Goal: Obtain resource: Obtain resource

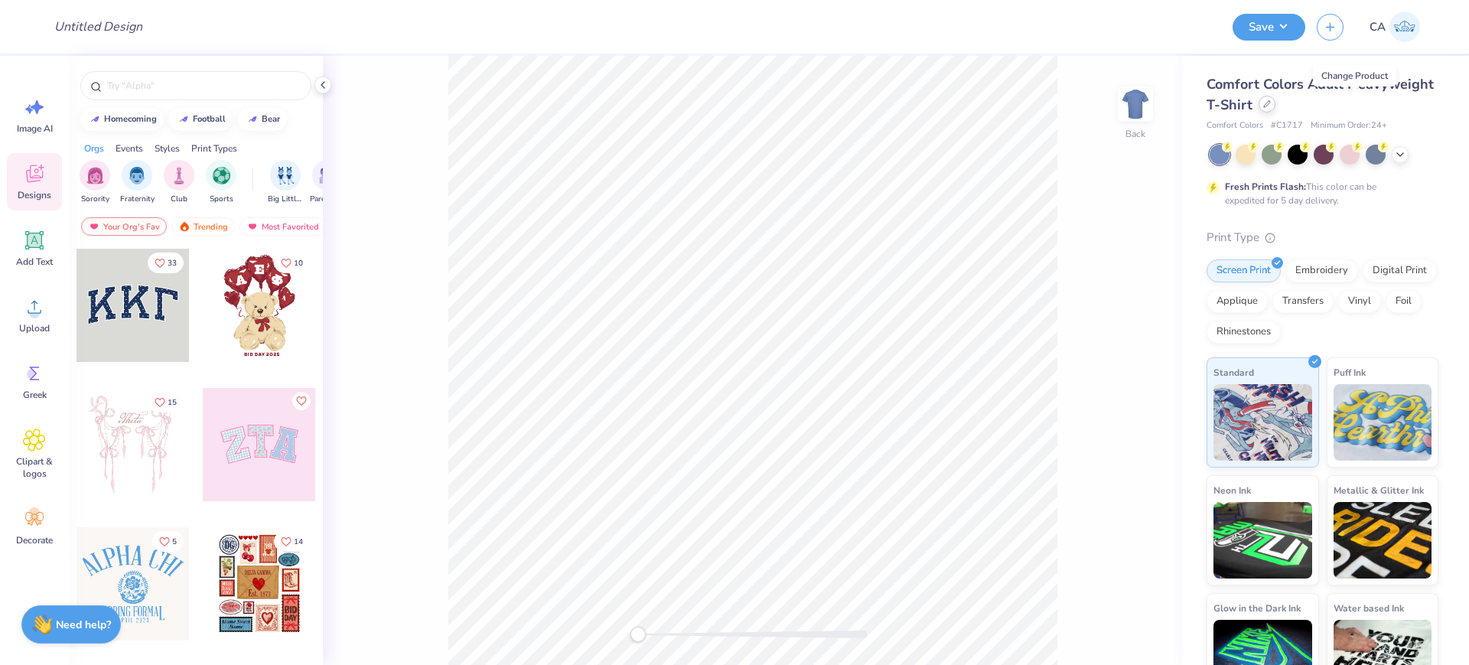
click at [1276, 111] on div at bounding box center [1267, 104] width 17 height 17
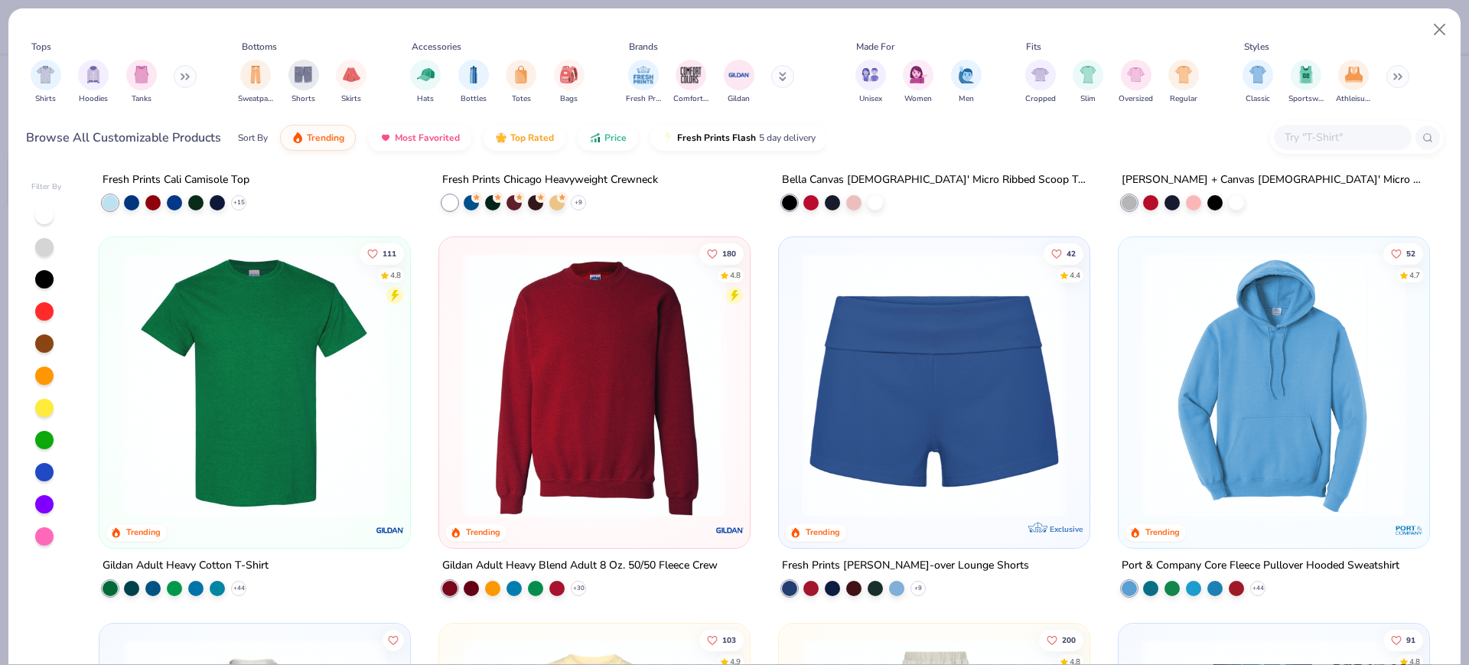
scroll to position [1626, 0]
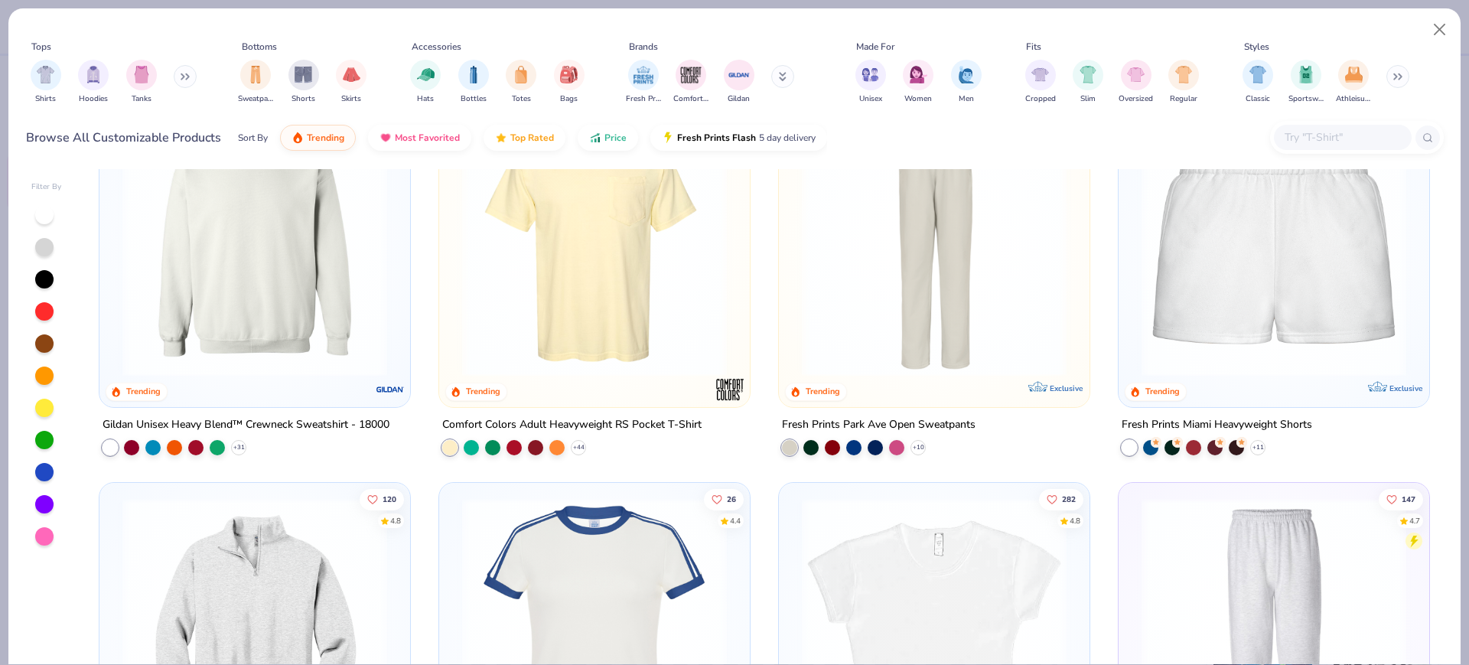
click at [581, 588] on img at bounding box center [595, 630] width 280 height 265
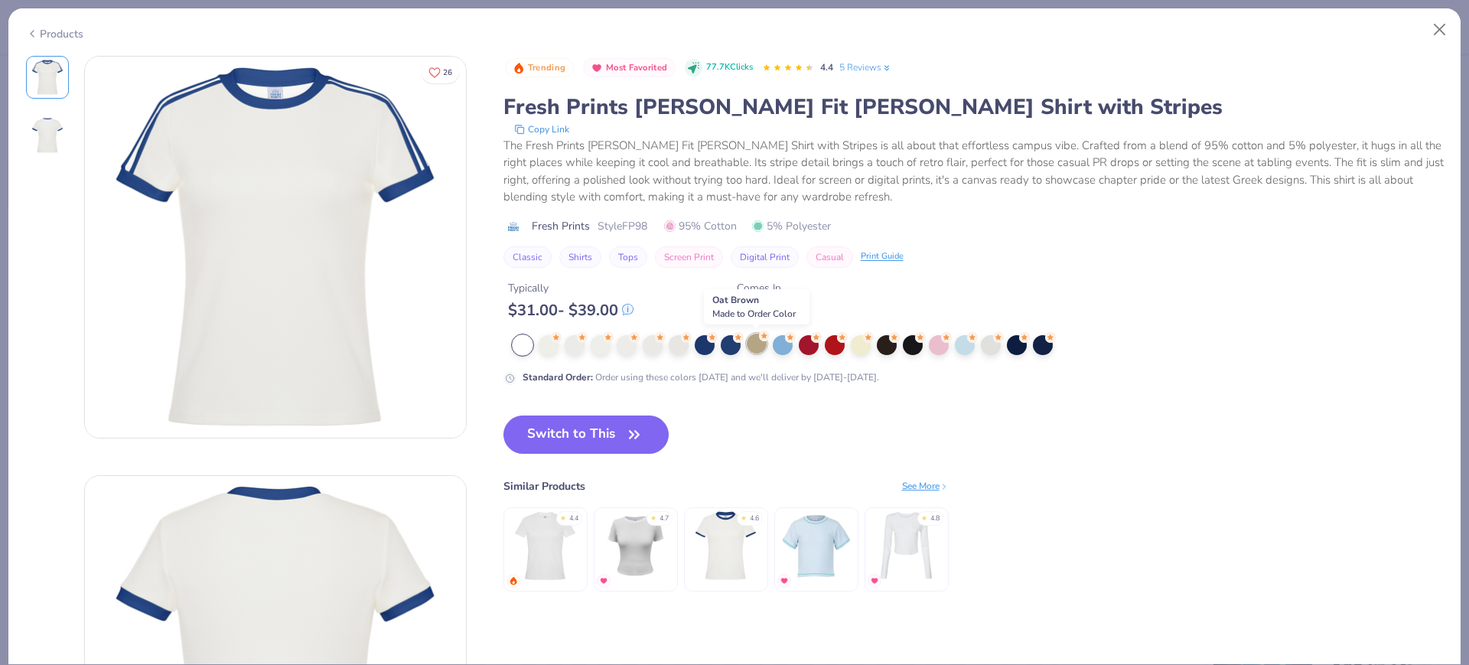
click at [754, 347] on div at bounding box center [757, 344] width 20 height 20
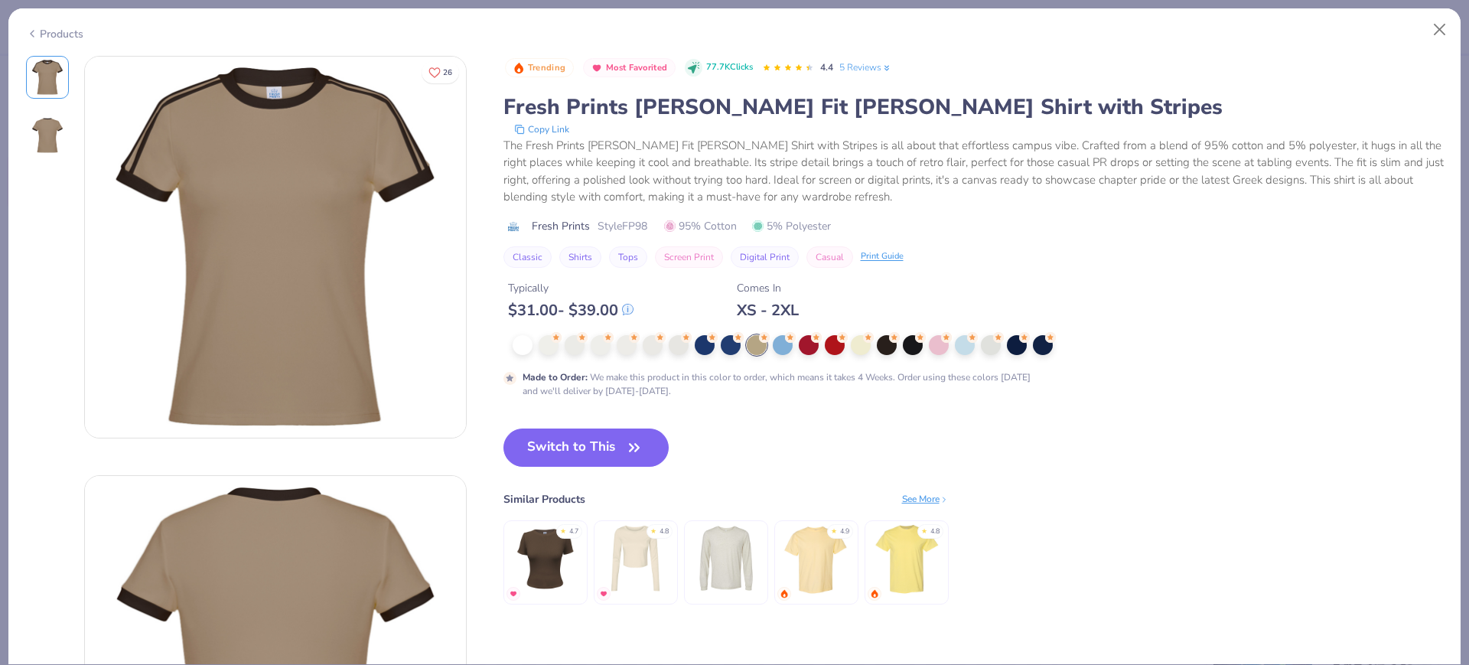
click at [626, 215] on div "Trending Most Favorited 77.7K Clicks 4.4 5 Reviews Fresh Prints [PERSON_NAME] F…" at bounding box center [974, 162] width 940 height 212
click at [637, 221] on span "Style FP98" at bounding box center [623, 226] width 50 height 16
copy span "FP98"
